Goal: Task Accomplishment & Management: Use online tool/utility

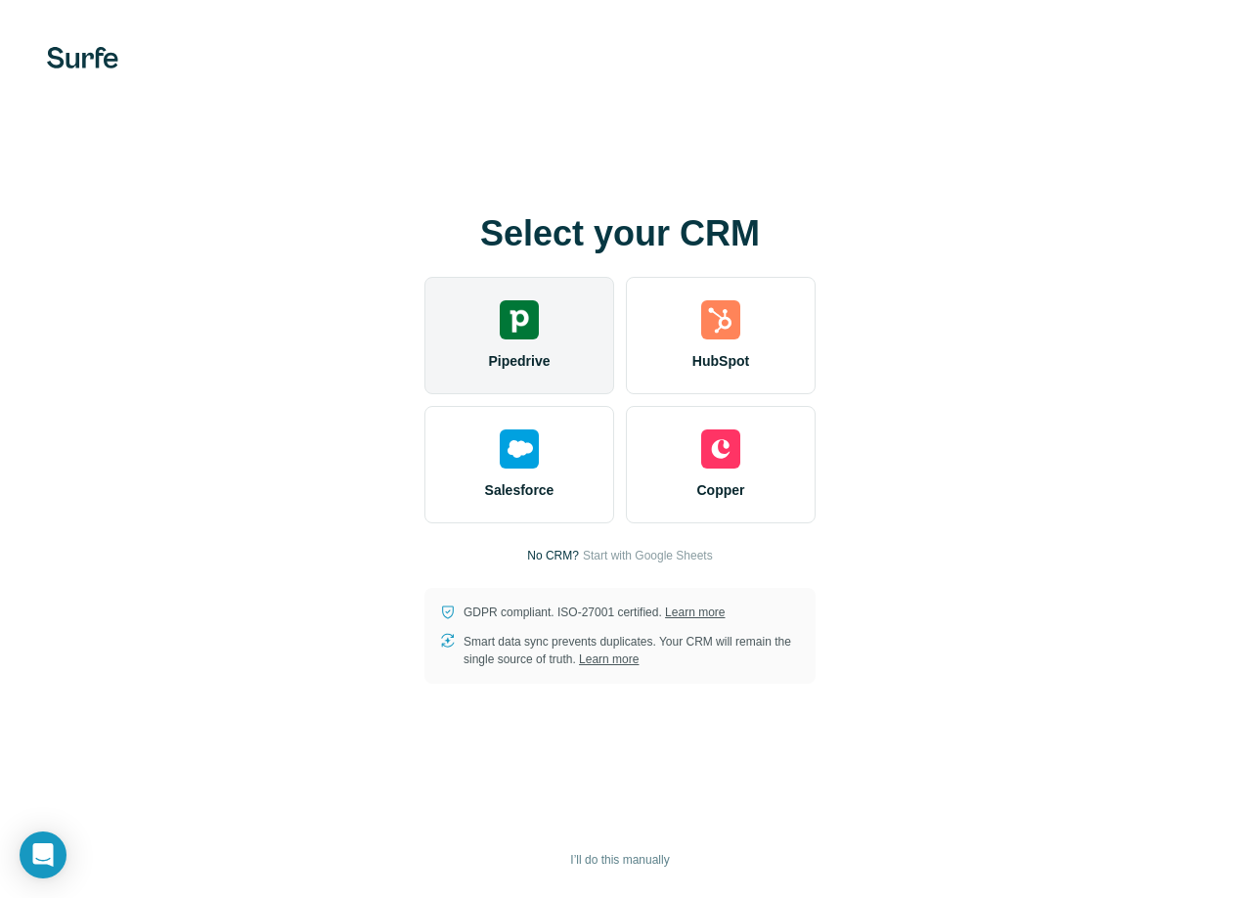
click at [535, 346] on div "Pipedrive" at bounding box center [520, 335] width 190 height 117
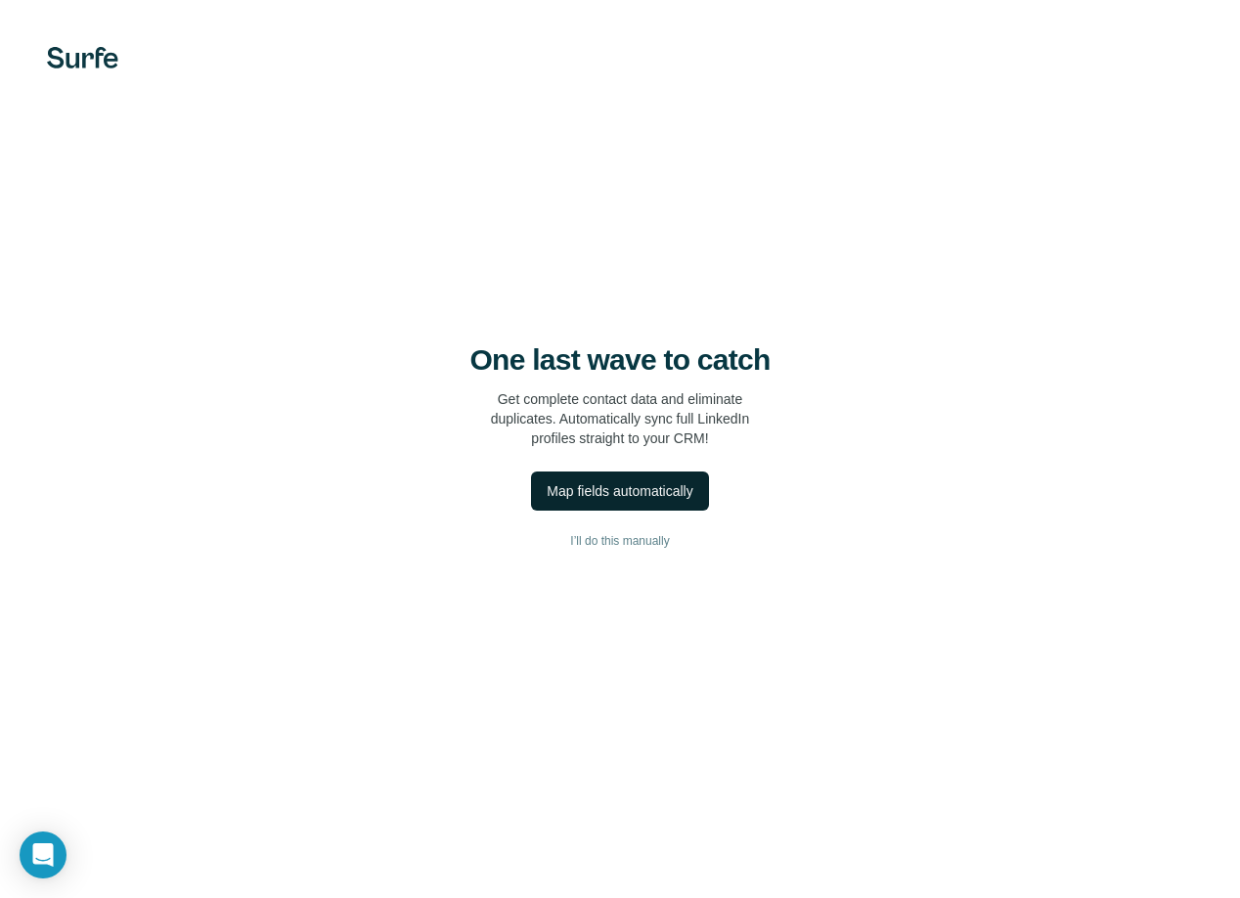
click at [644, 494] on div "Map fields automatically" at bounding box center [620, 491] width 146 height 20
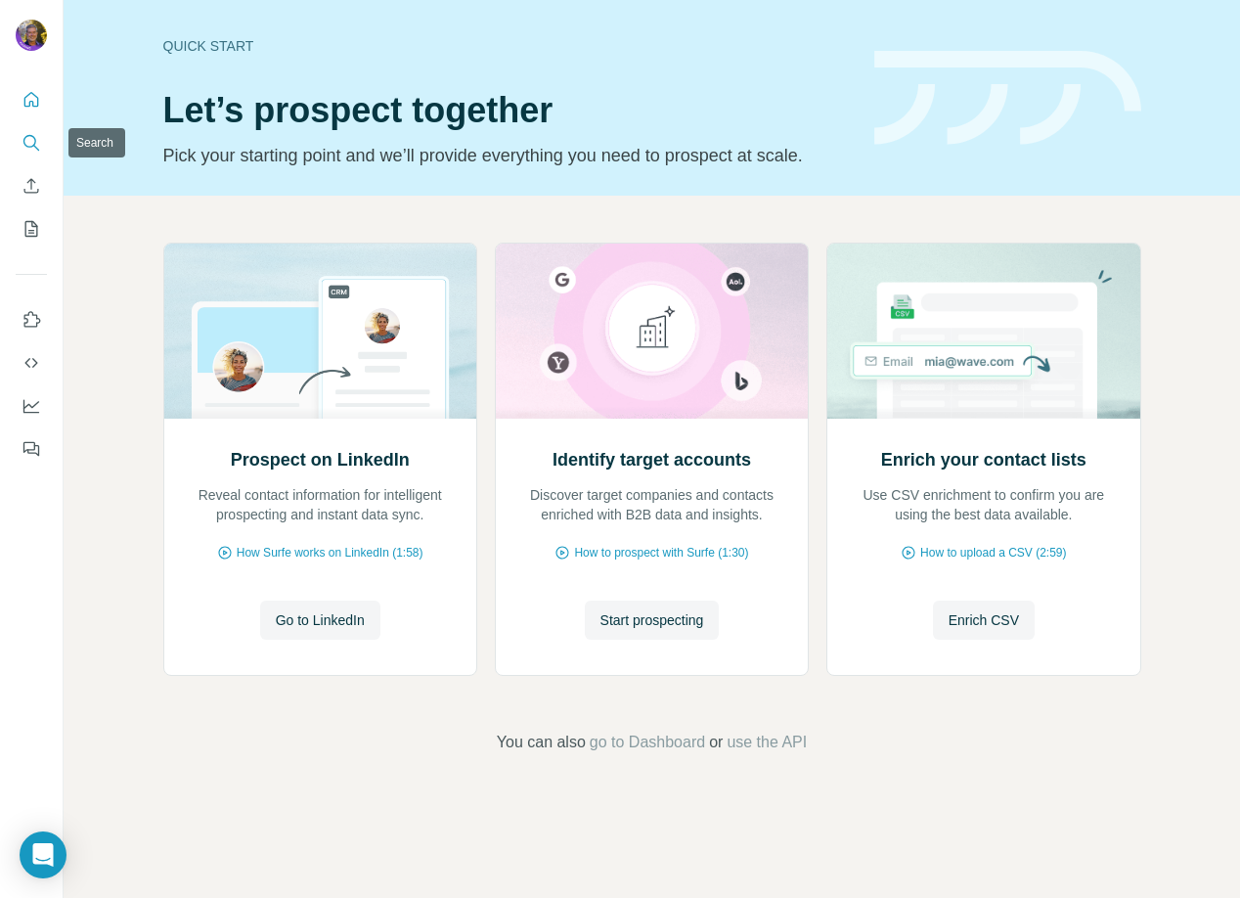
click at [33, 143] on icon "Search" at bounding box center [32, 143] width 20 height 20
